Goal: Information Seeking & Learning: Check status

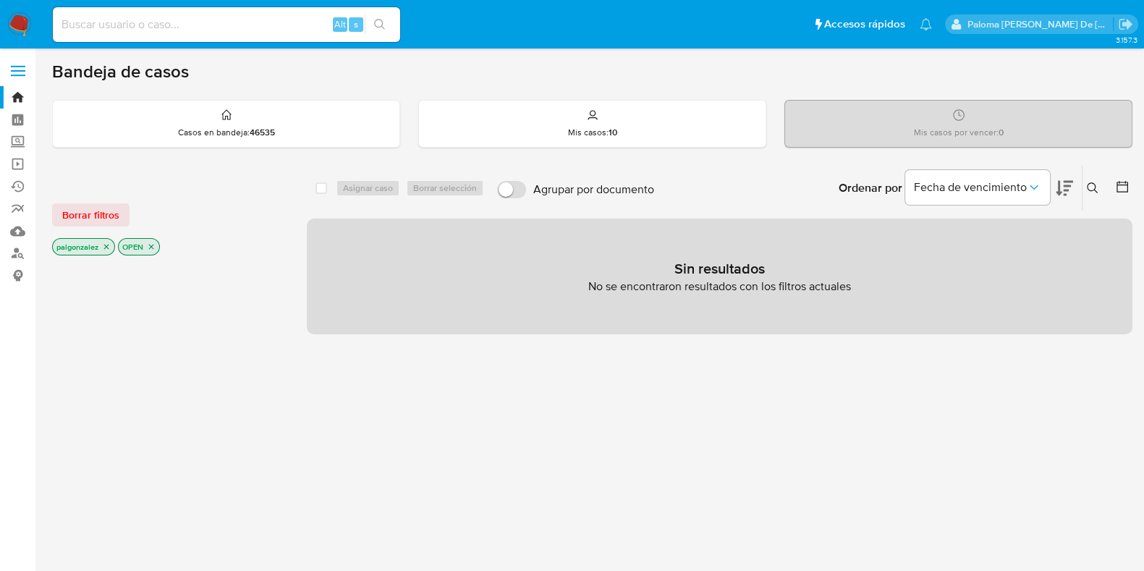
click at [145, 27] on input at bounding box center [226, 24] width 347 height 19
paste input "2618933301"
type input "2618933301"
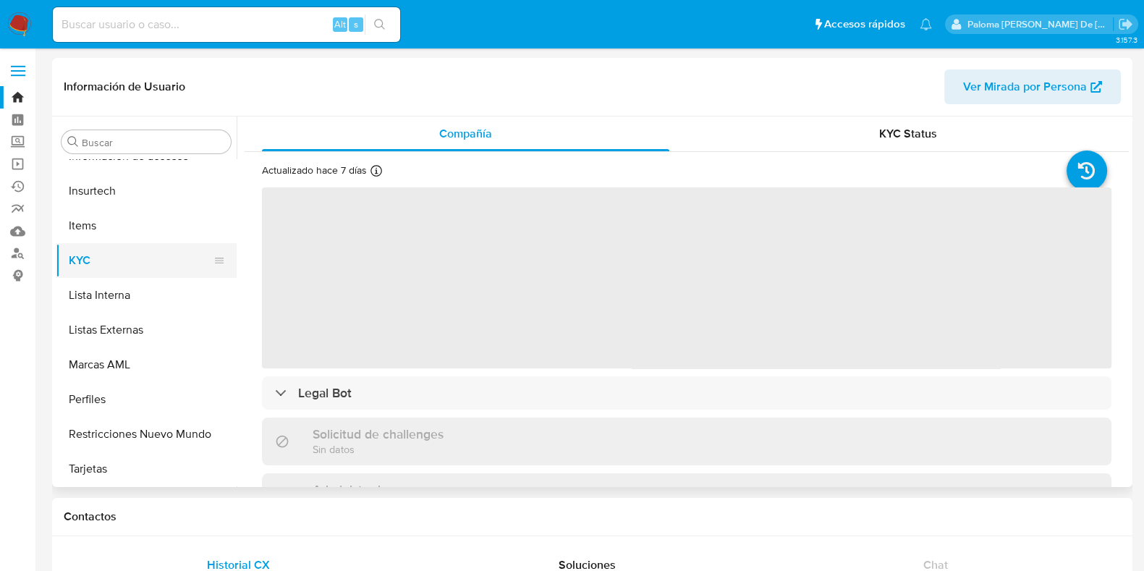
scroll to position [339, 0]
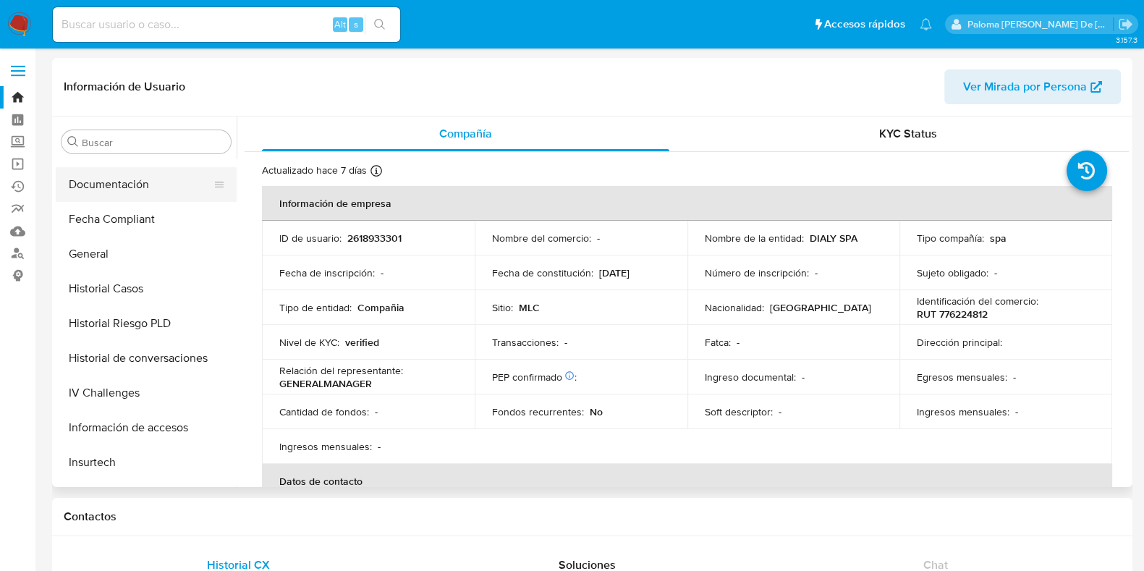
click at [122, 188] on button "Documentación" at bounding box center [140, 184] width 169 height 35
select select "10"
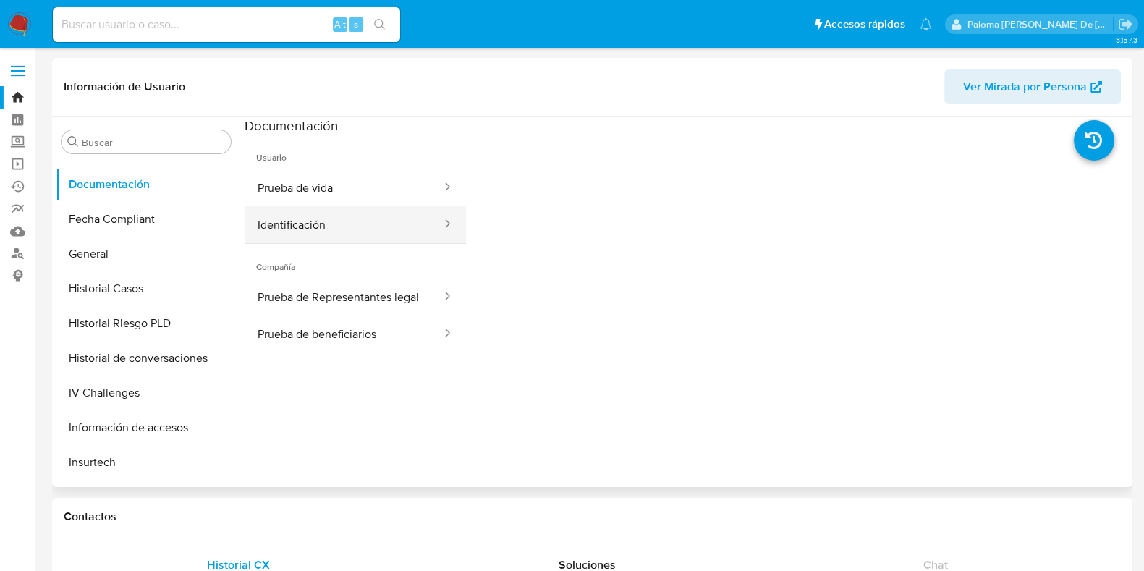
click at [330, 218] on button "Identificación" at bounding box center [343, 224] width 198 height 37
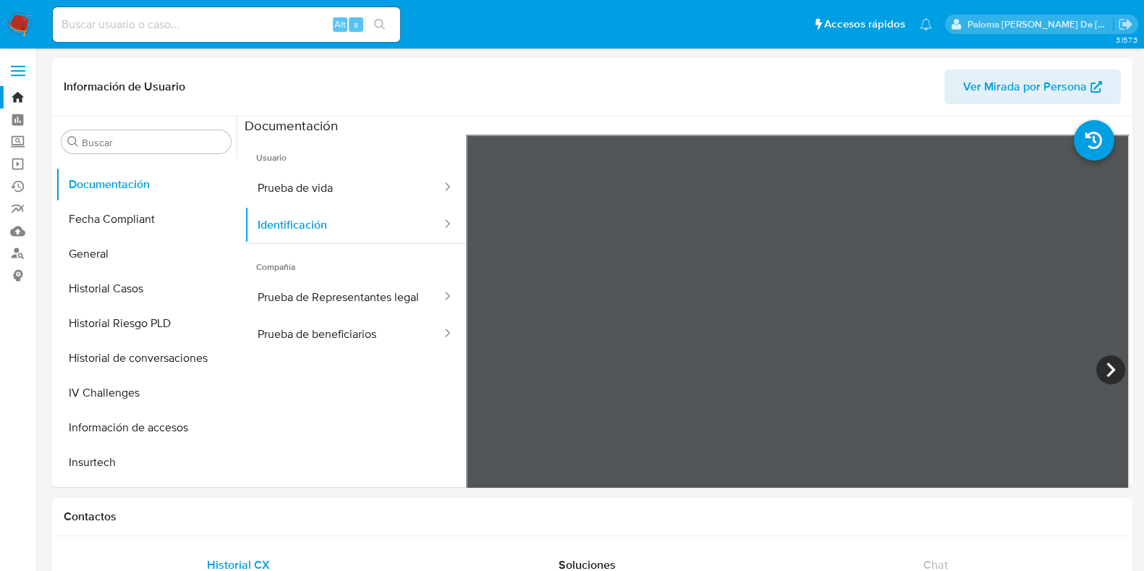
click at [210, 22] on input at bounding box center [226, 24] width 347 height 19
paste input "2472413242"
type input "2472413242"
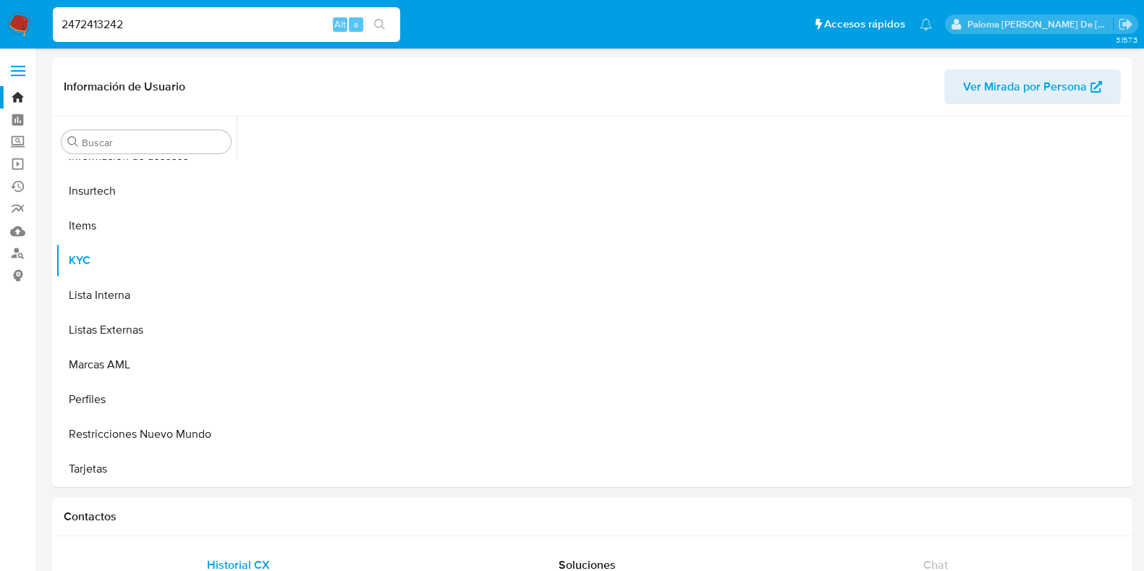
scroll to position [611, 0]
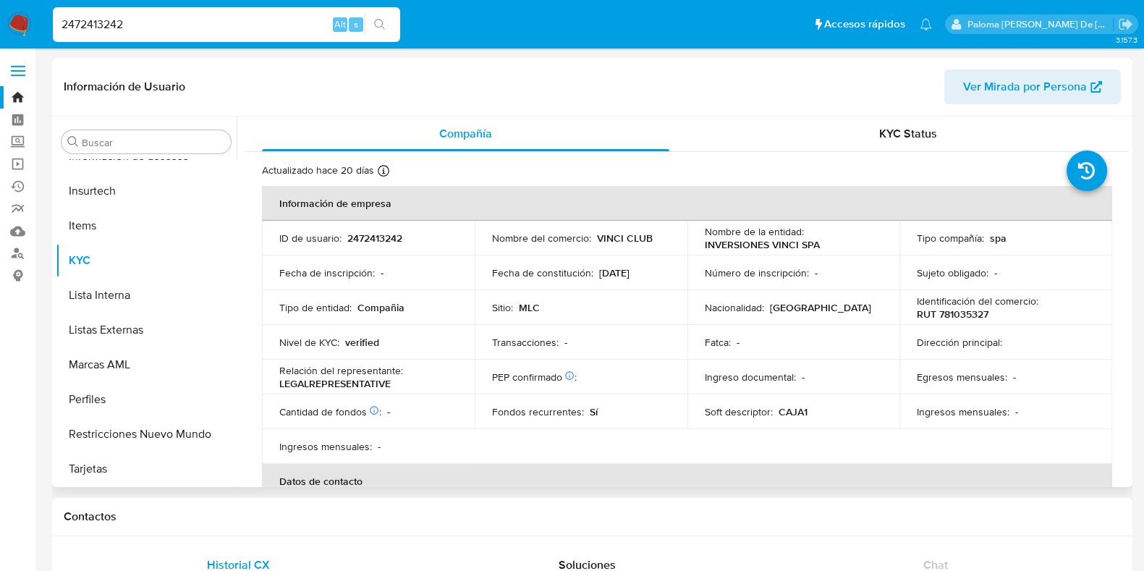
select select "10"
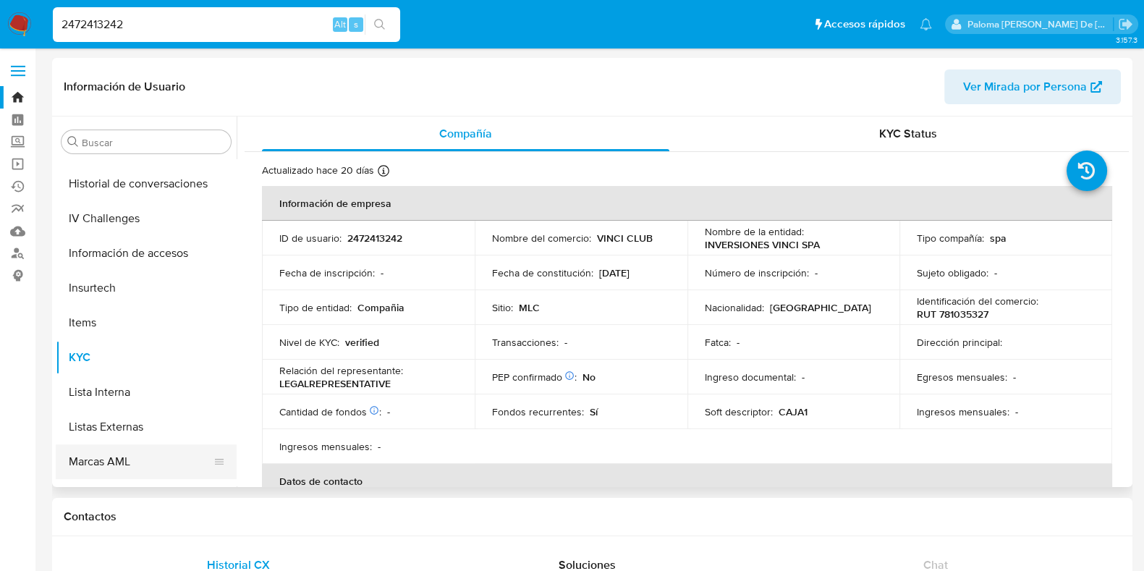
scroll to position [430, 0]
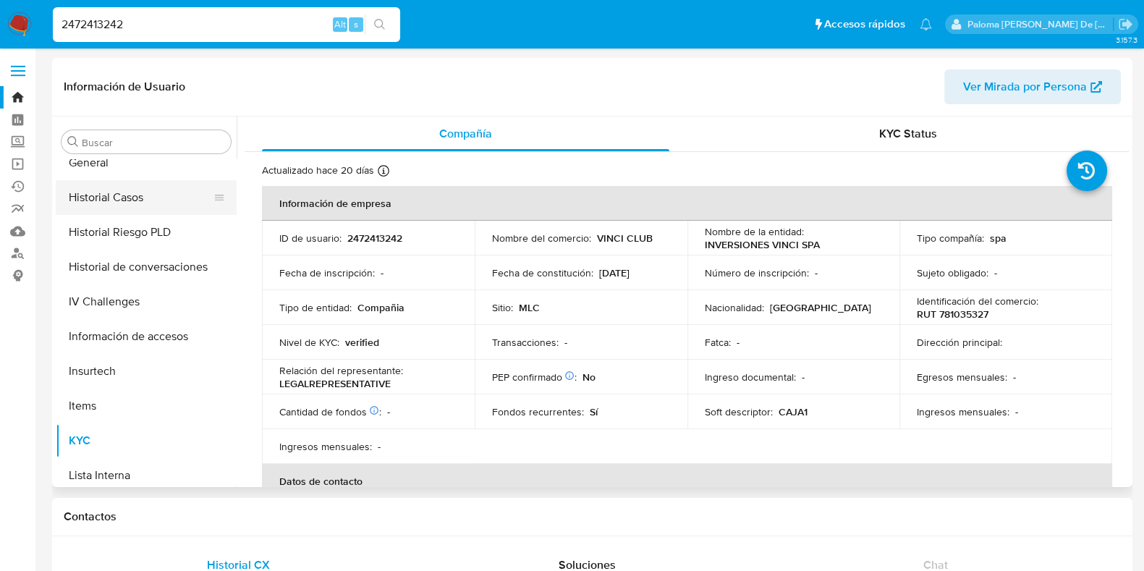
click at [134, 203] on button "Historial Casos" at bounding box center [140, 197] width 169 height 35
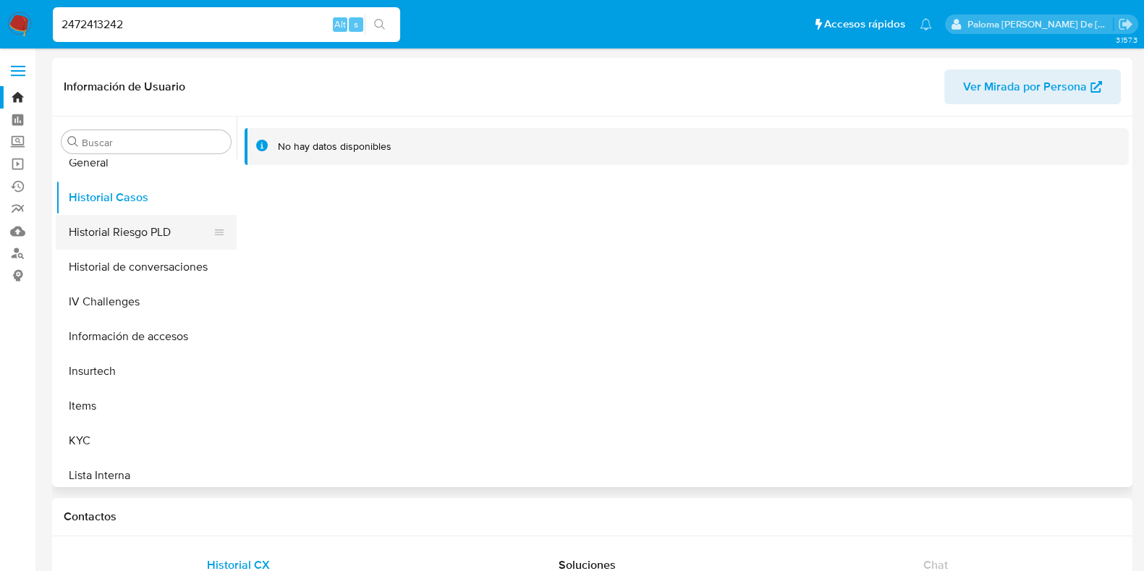
click at [109, 221] on button "Historial Riesgo PLD" at bounding box center [140, 232] width 169 height 35
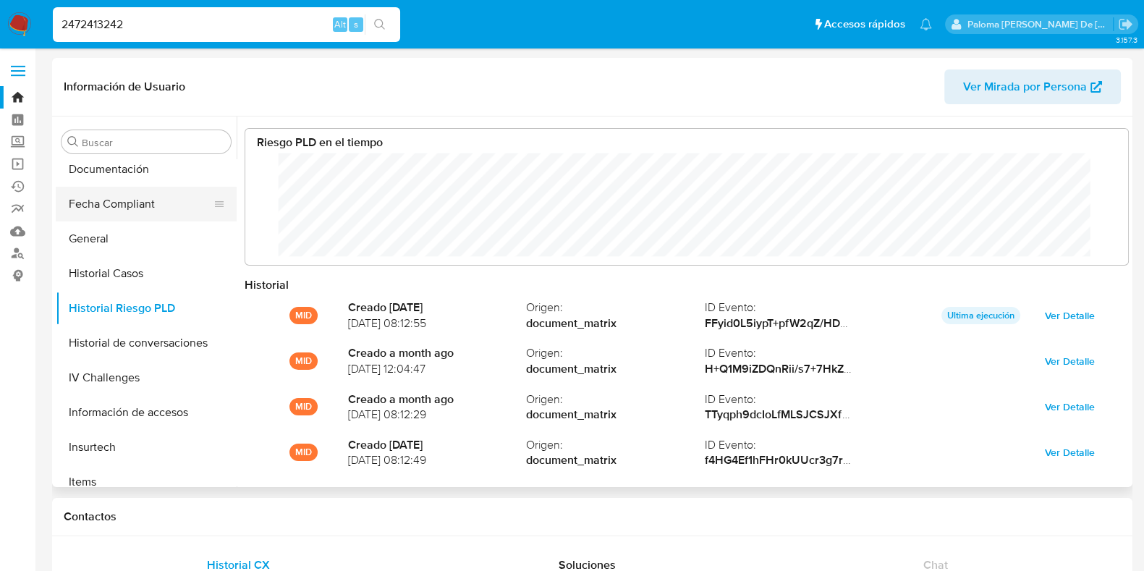
scroll to position [250, 0]
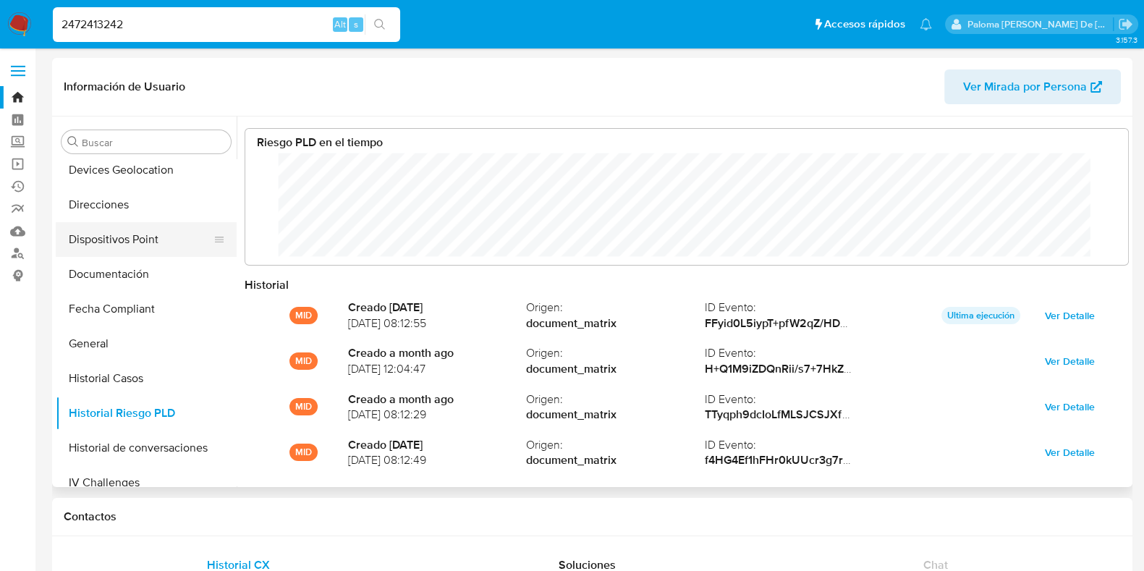
drag, startPoint x: 120, startPoint y: 271, endPoint x: 135, endPoint y: 244, distance: 31.1
click at [116, 270] on button "Documentación" at bounding box center [146, 274] width 181 height 35
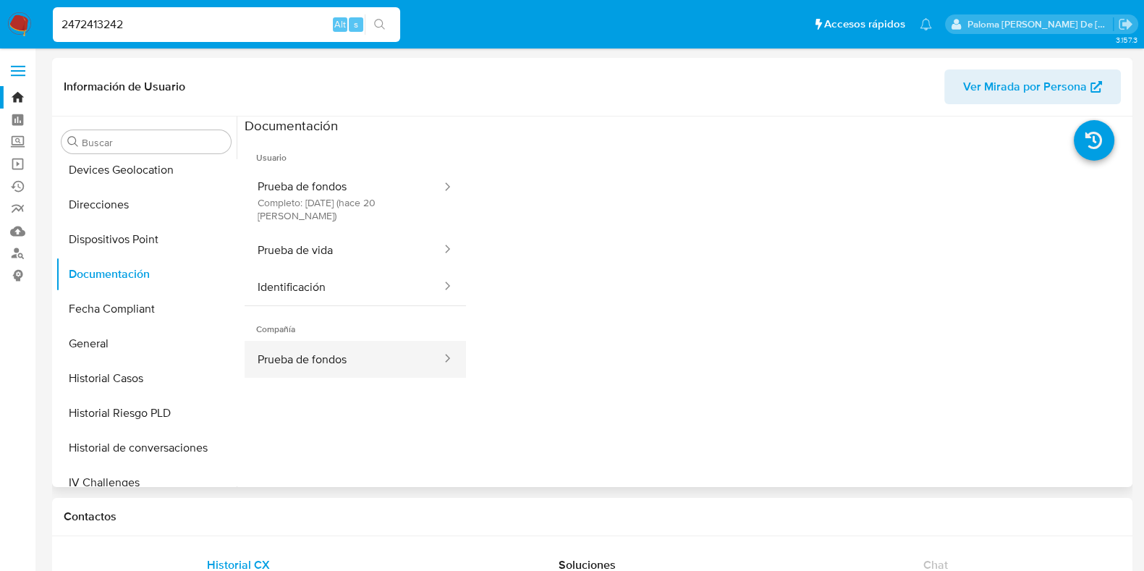
click at [349, 349] on button "Prueba de fondos" at bounding box center [343, 359] width 198 height 37
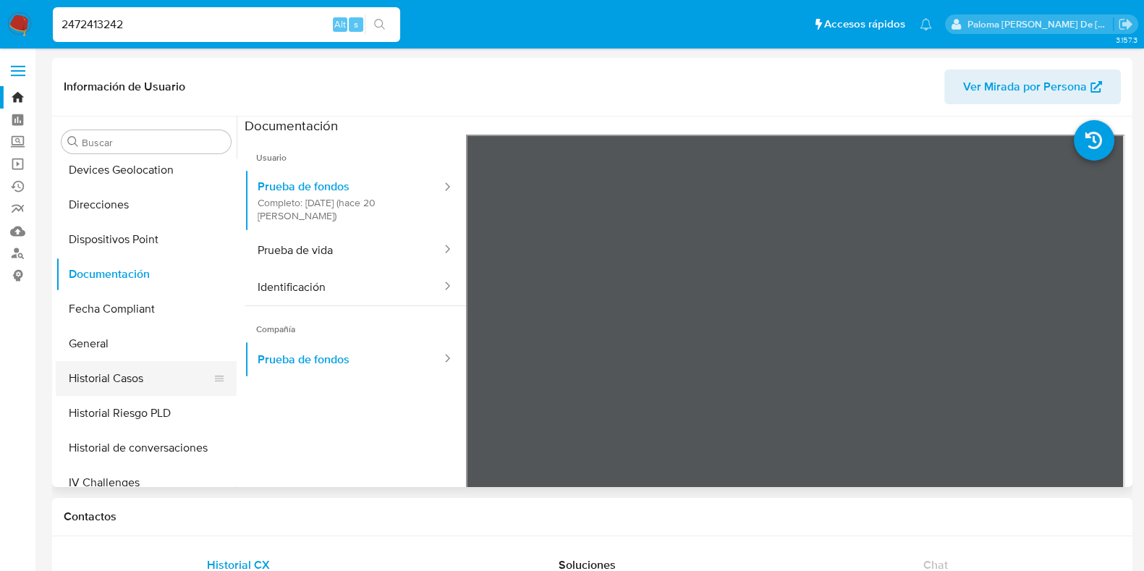
scroll to position [339, 0]
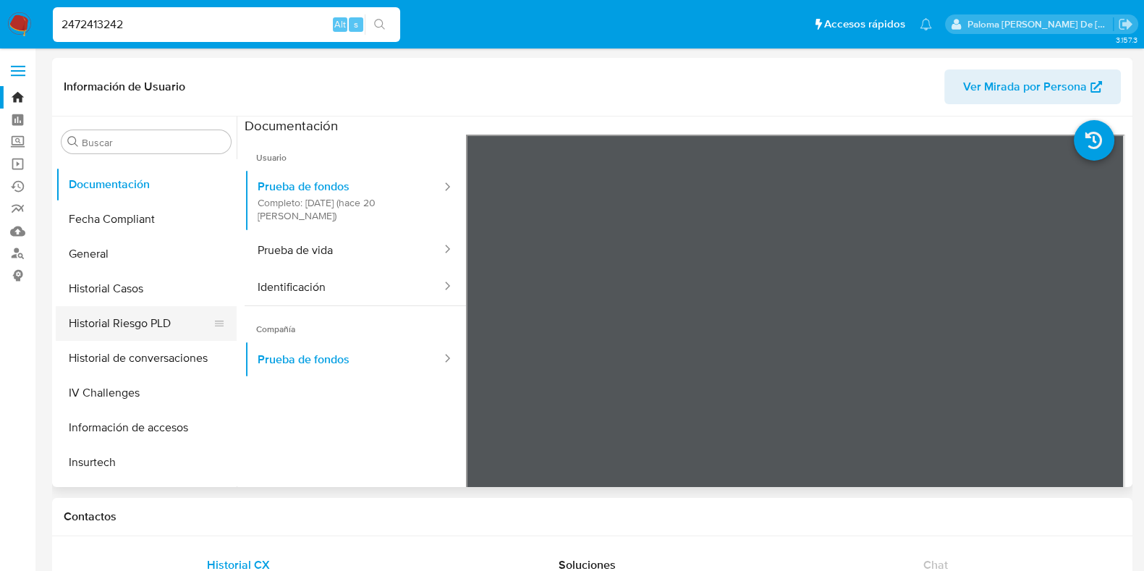
click at [138, 320] on button "Historial Riesgo PLD" at bounding box center [140, 323] width 169 height 35
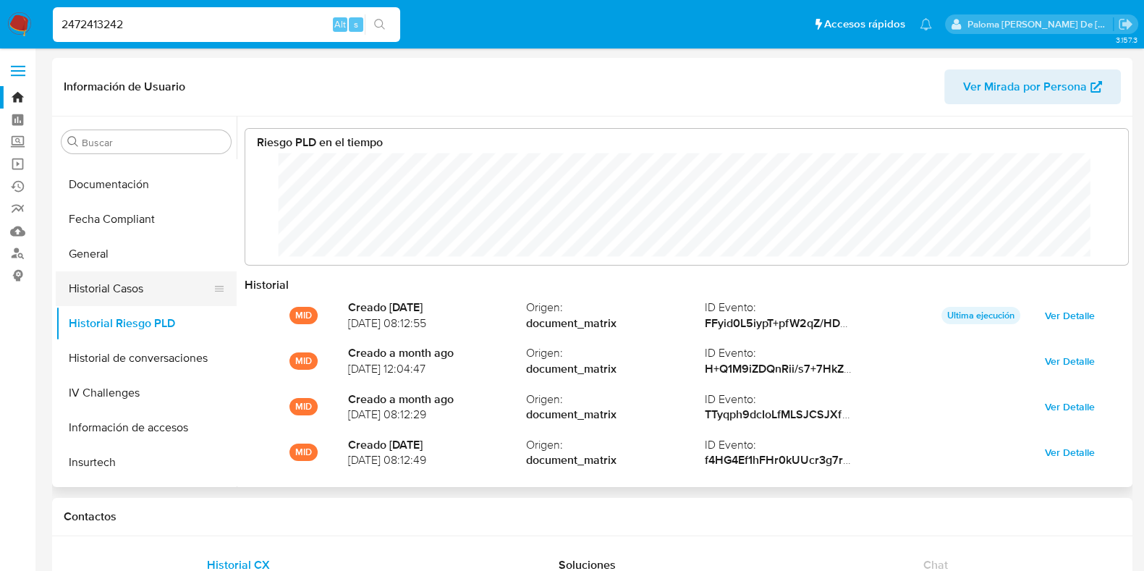
scroll to position [158, 0]
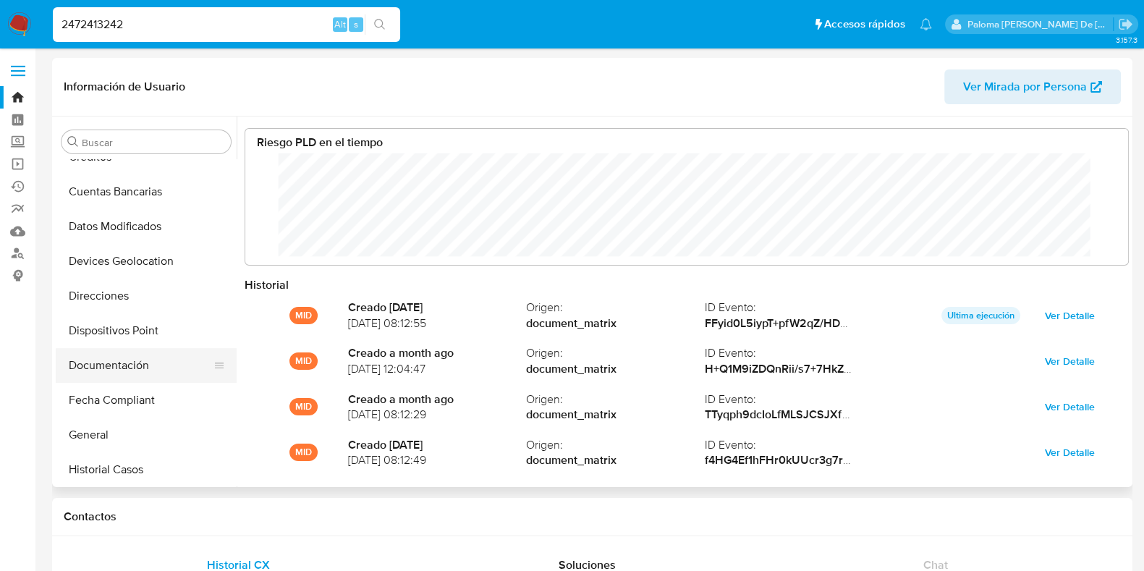
click at [130, 367] on button "Documentación" at bounding box center [140, 365] width 169 height 35
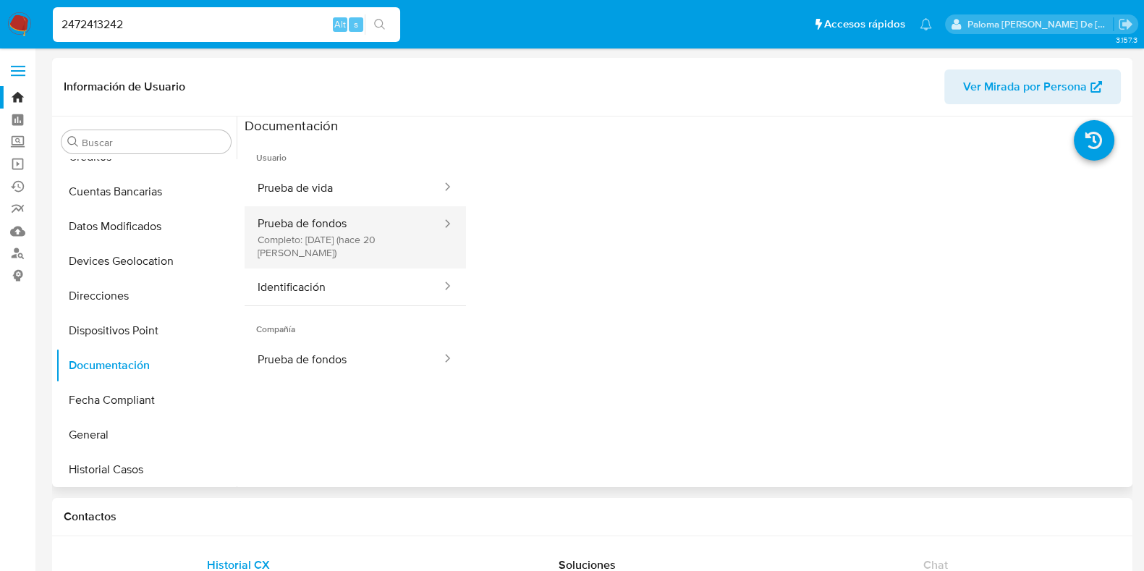
click at [293, 224] on button "Prueba de fondos Completo: [DATE] (hace 20 [PERSON_NAME])" at bounding box center [343, 237] width 198 height 62
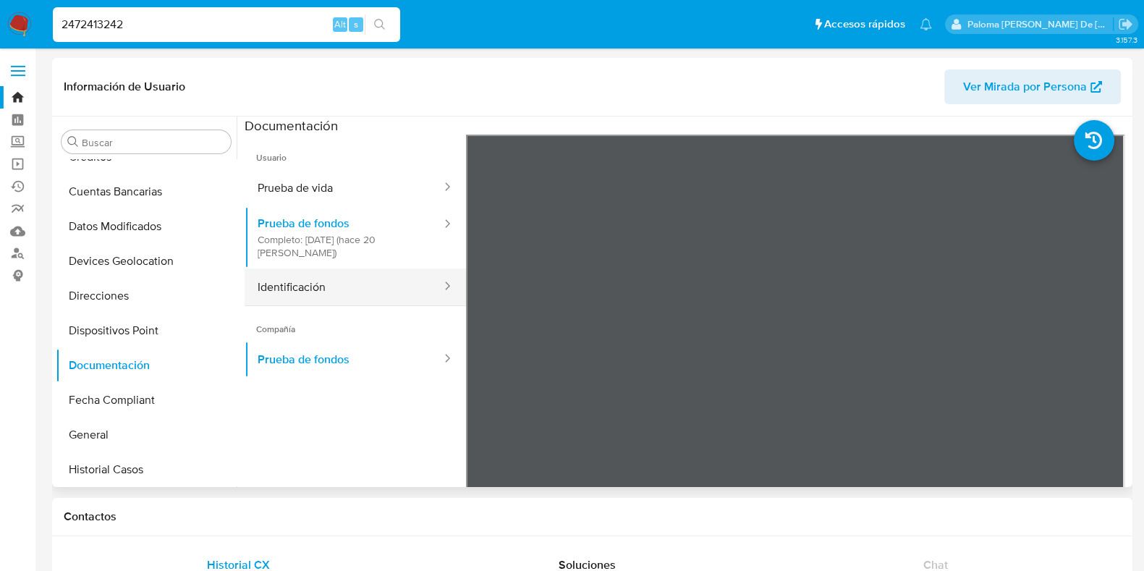
click at [315, 292] on button "Identificación" at bounding box center [343, 286] width 198 height 37
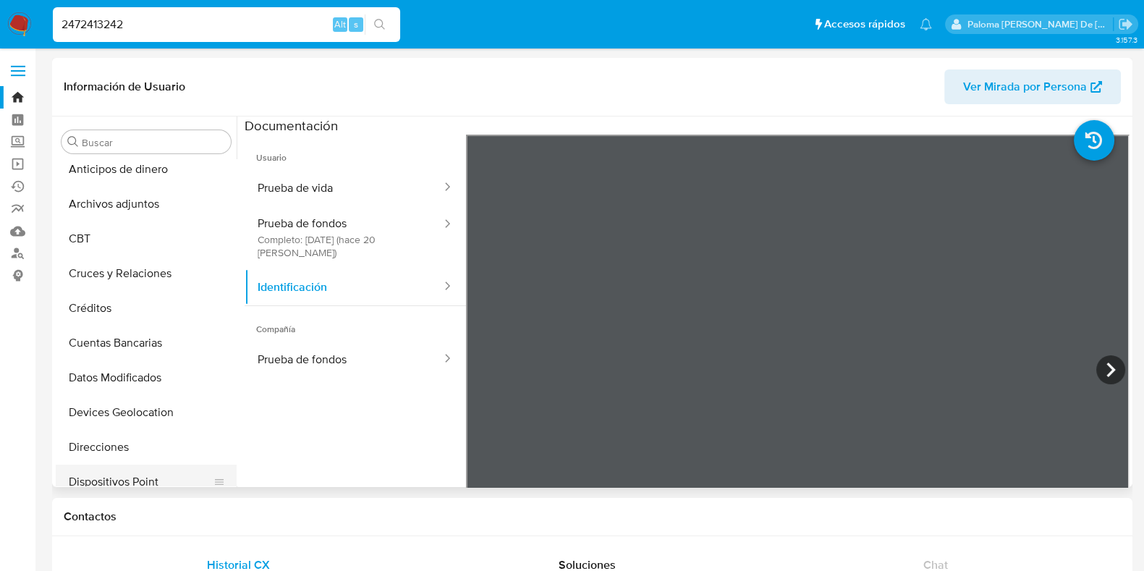
scroll to position [0, 0]
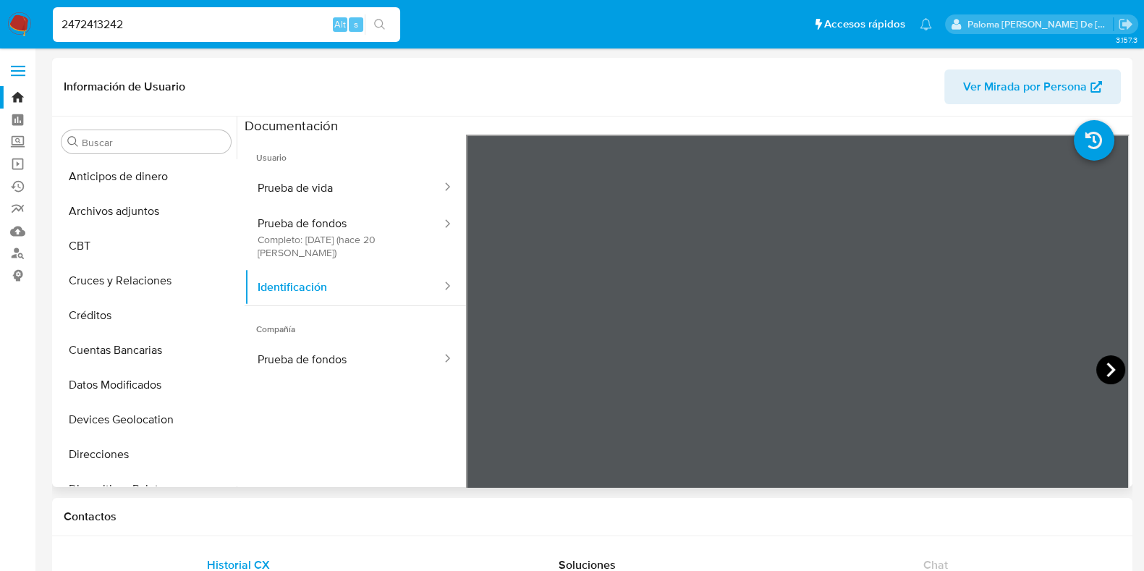
click at [1110, 367] on icon at bounding box center [1110, 369] width 29 height 29
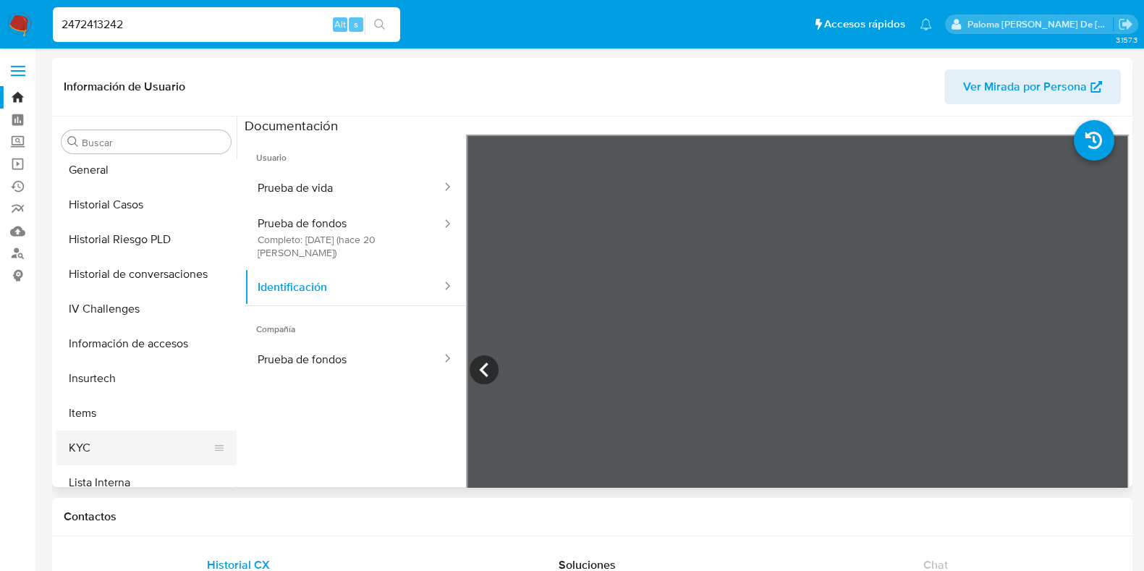
scroll to position [452, 0]
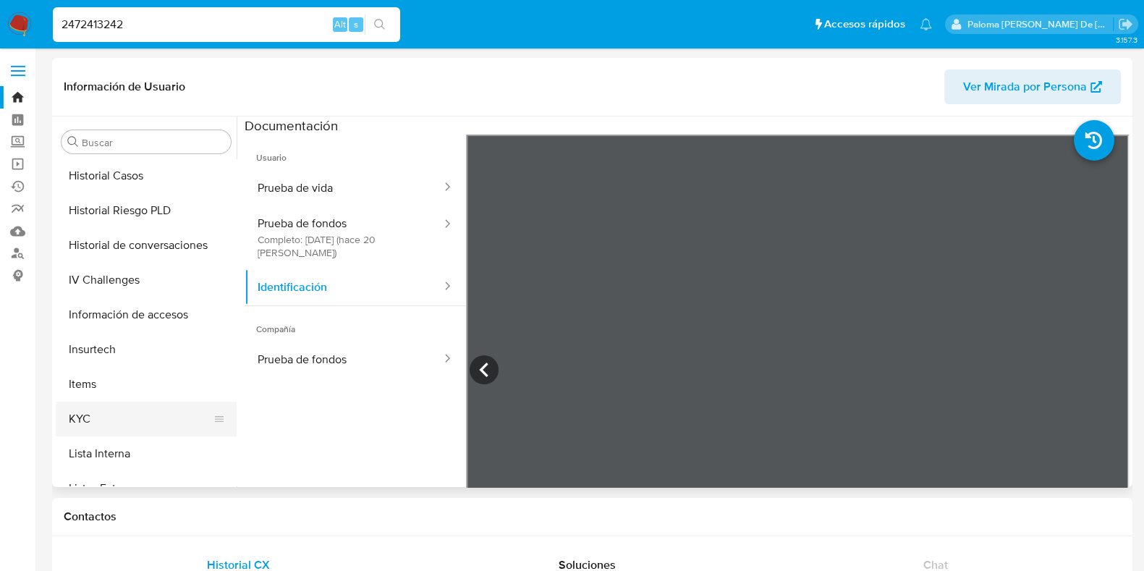
click at [111, 413] on button "KYC" at bounding box center [140, 418] width 169 height 35
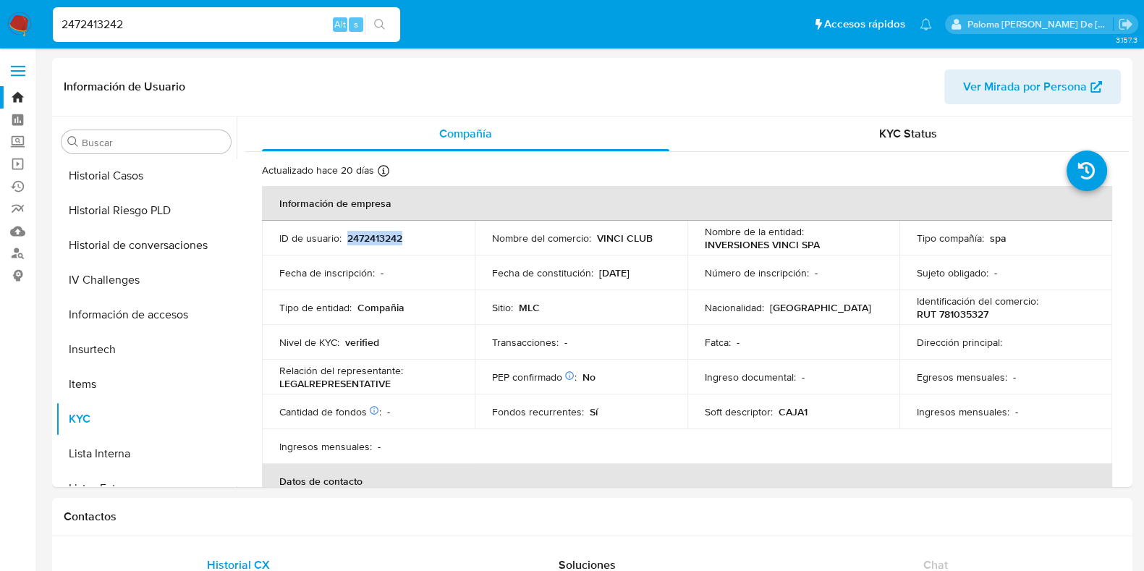
drag, startPoint x: 408, startPoint y: 237, endPoint x: 393, endPoint y: 252, distance: 21.0
click at [347, 238] on div "ID de usuario : 2472413242" at bounding box center [368, 237] width 178 height 13
copy p "2472413242"
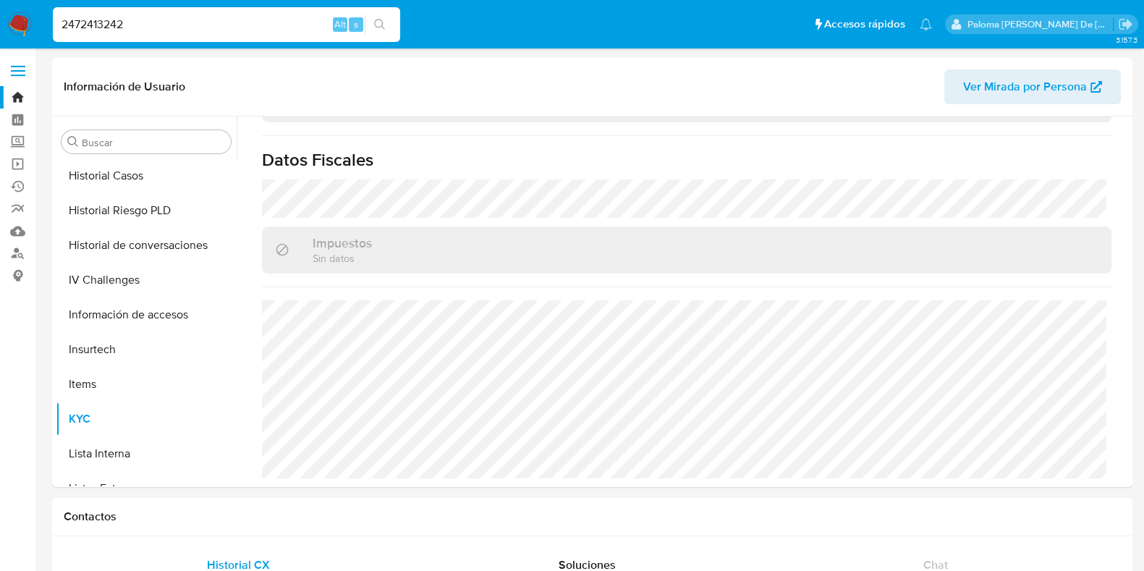
scroll to position [953, 0]
click at [149, 205] on button "Historial Riesgo PLD" at bounding box center [140, 210] width 169 height 35
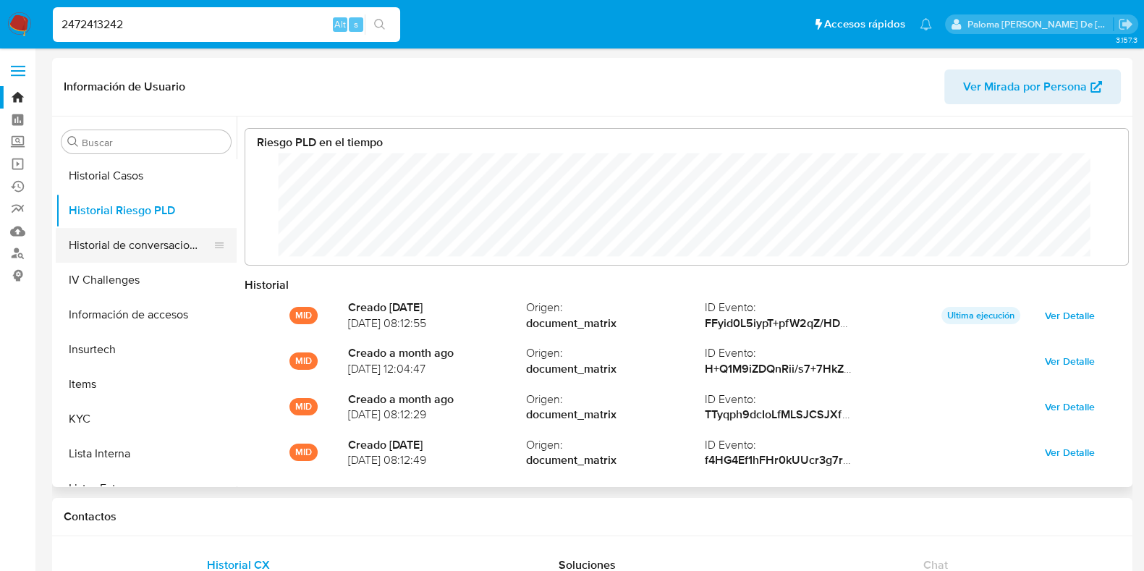
scroll to position [90, 0]
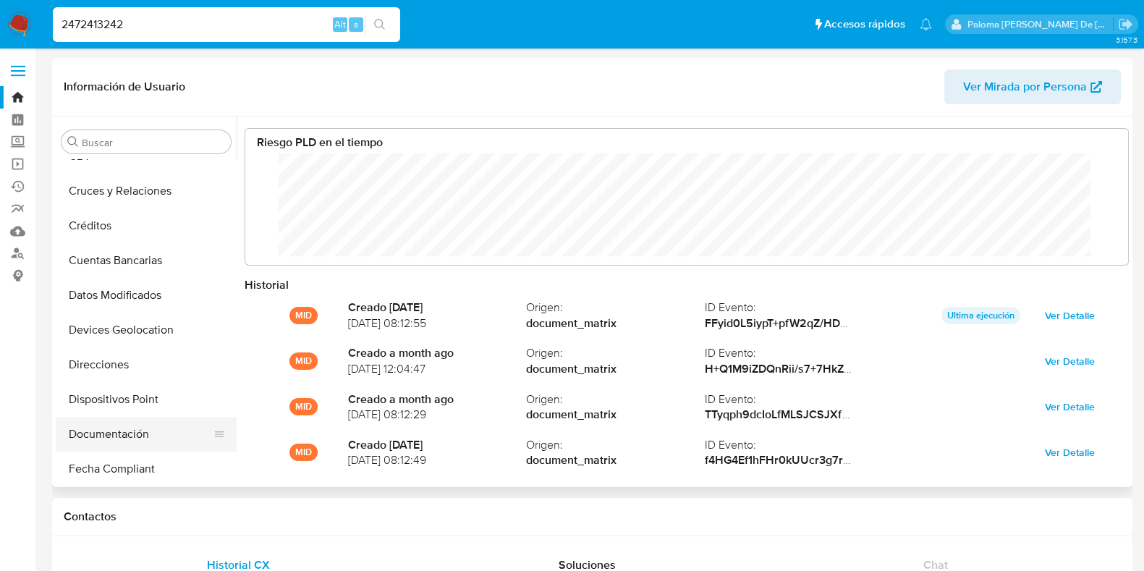
click at [122, 432] on button "Documentación" at bounding box center [140, 434] width 169 height 35
